Goal: Check status

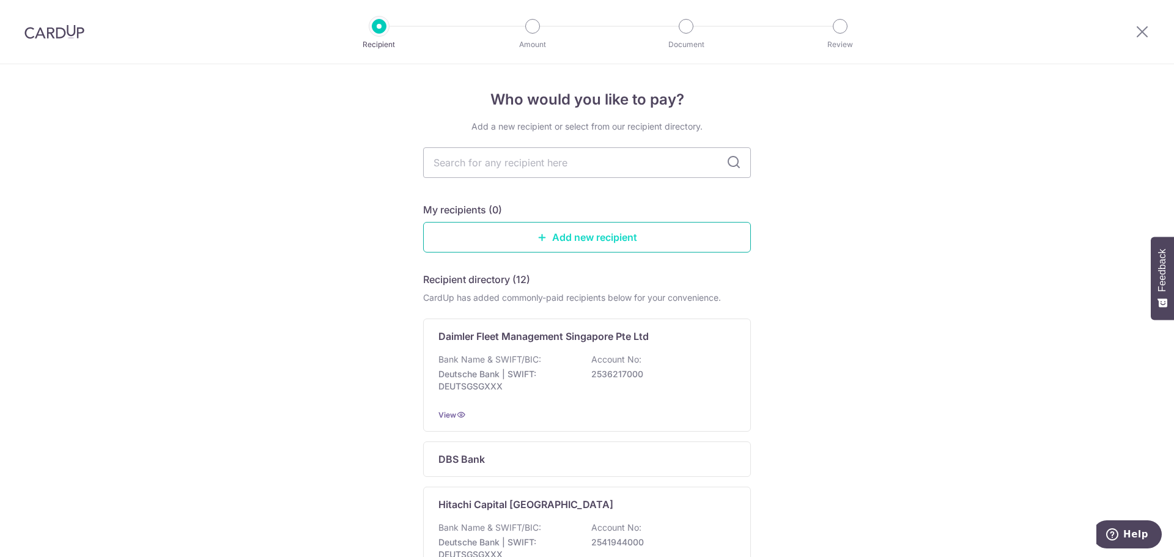
click at [550, 234] on link "Add new recipient" at bounding box center [587, 237] width 328 height 31
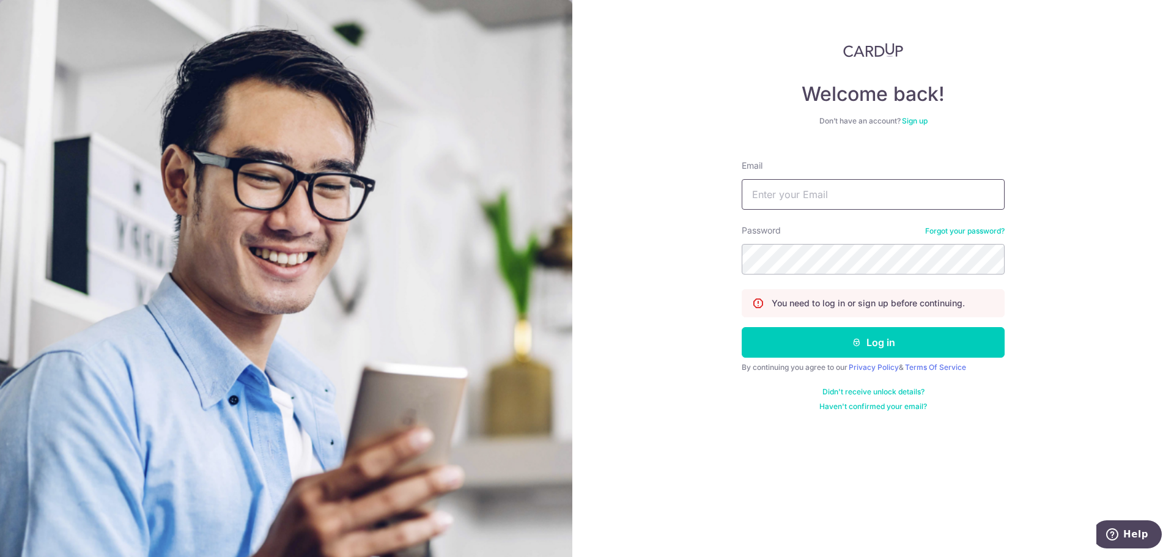
click at [860, 190] on input "Email" at bounding box center [873, 194] width 263 height 31
type input "[EMAIL_ADDRESS][DOMAIN_NAME]"
click at [813, 359] on form "Email [EMAIL_ADDRESS][DOMAIN_NAME] Password Forgot your password? You need to l…" at bounding box center [873, 280] width 263 height 261
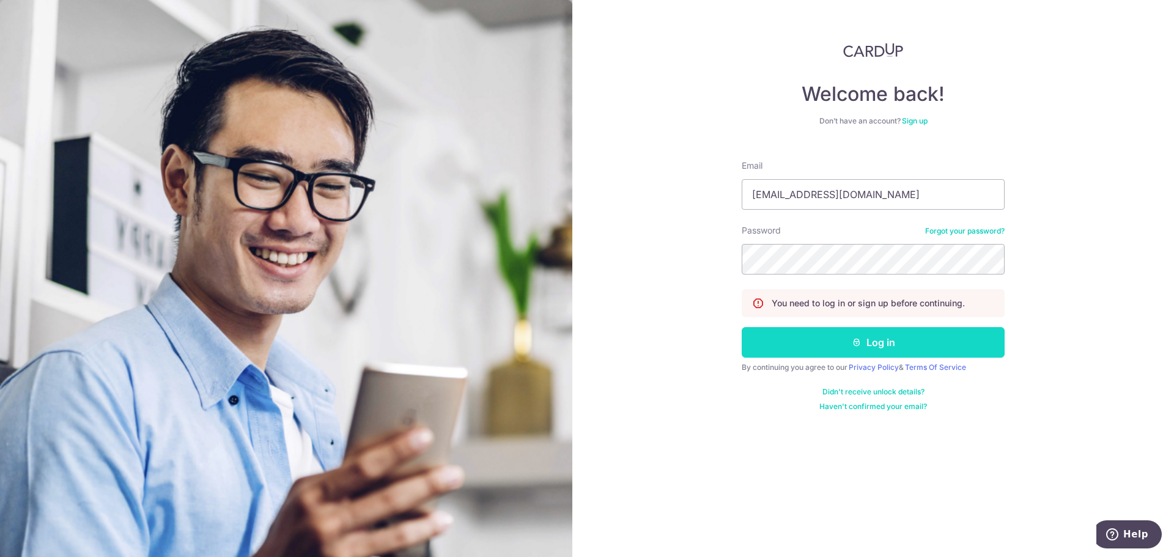
click at [810, 345] on button "Log in" at bounding box center [873, 342] width 263 height 31
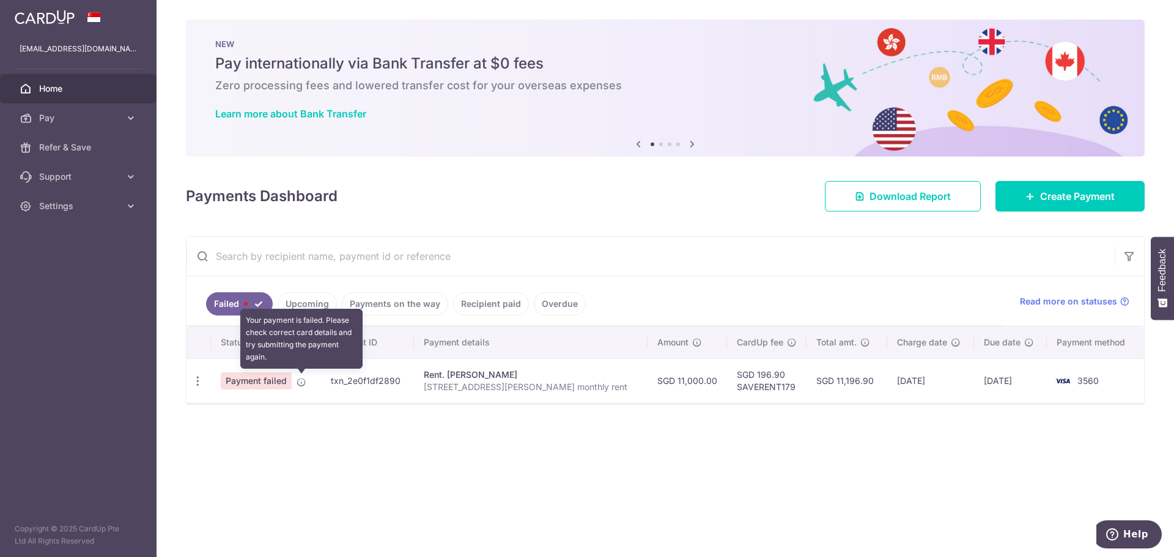
click at [304, 383] on icon at bounding box center [301, 382] width 10 height 10
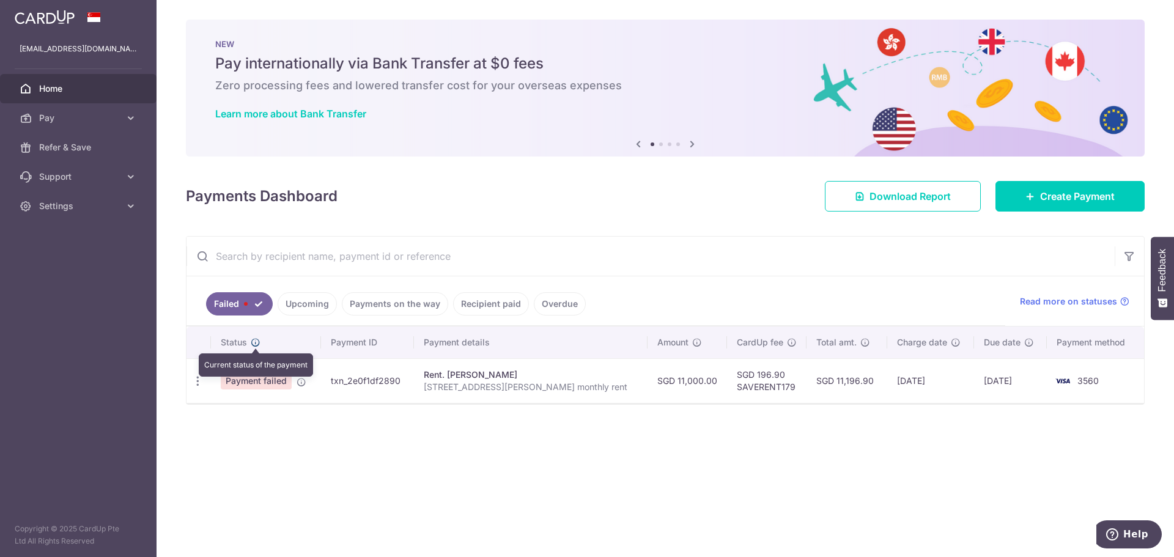
click at [258, 342] on icon at bounding box center [256, 342] width 10 height 10
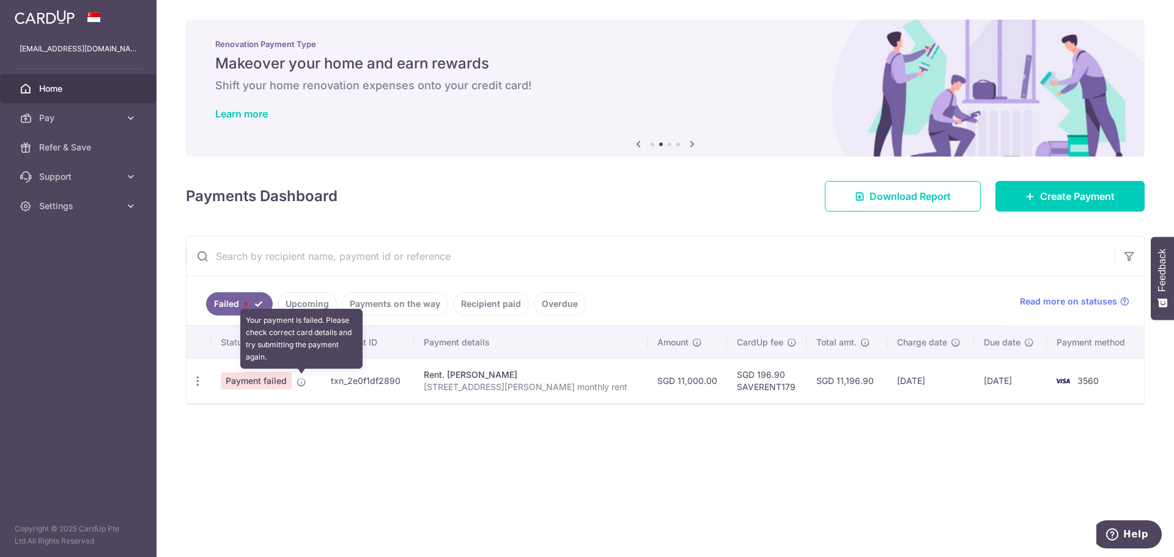
click at [303, 382] on icon at bounding box center [301, 382] width 10 height 10
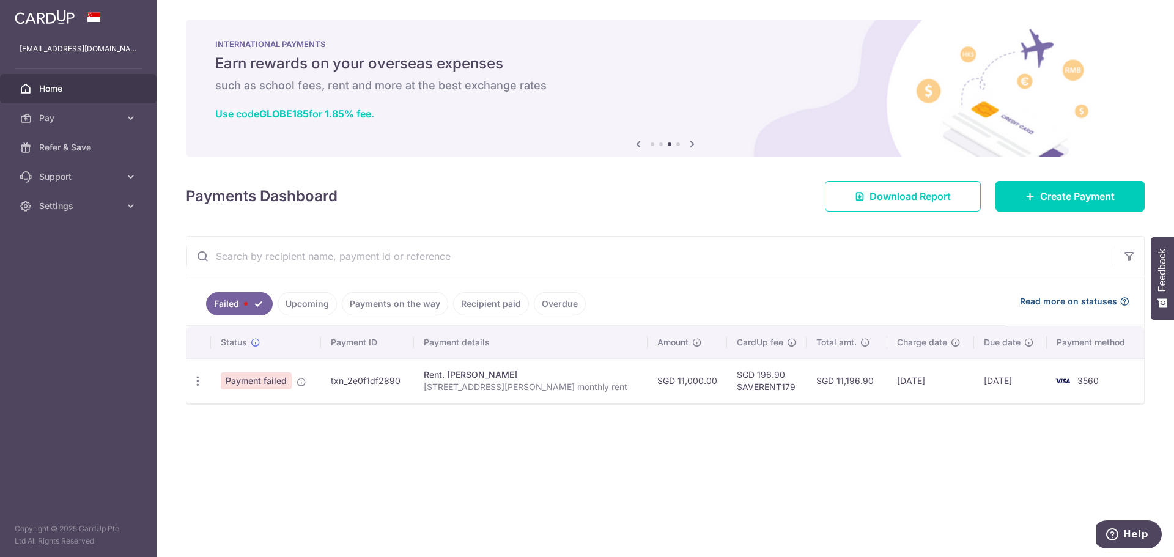
click at [1095, 301] on span "Read more on statuses" at bounding box center [1068, 301] width 97 height 12
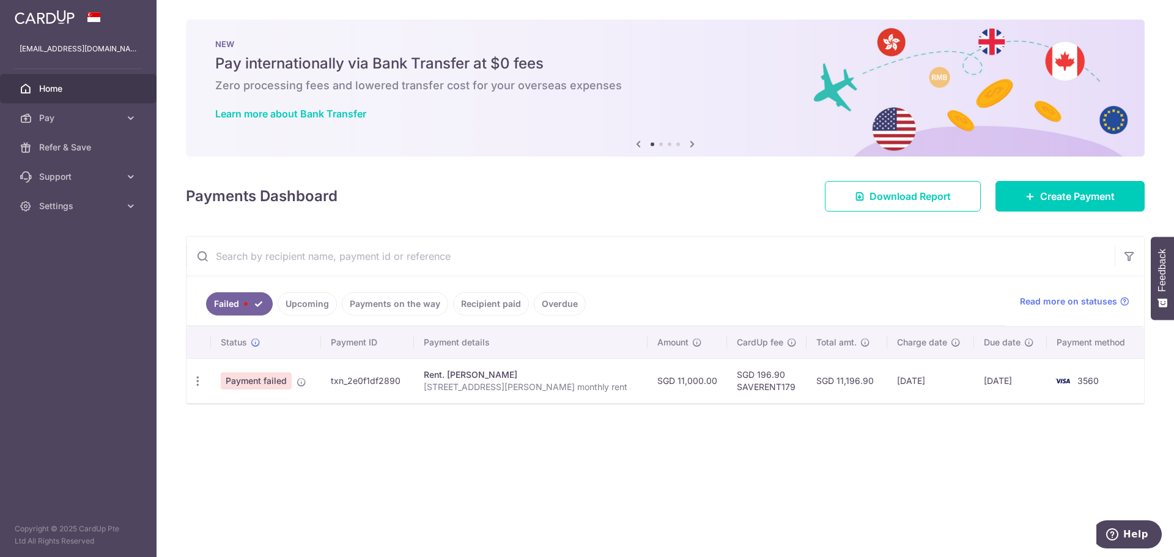
click at [397, 380] on td "txn_2e0f1df2890" at bounding box center [368, 380] width 94 height 45
copy td "txn_2e0f1df2890"
